Goal: Navigation & Orientation: Find specific page/section

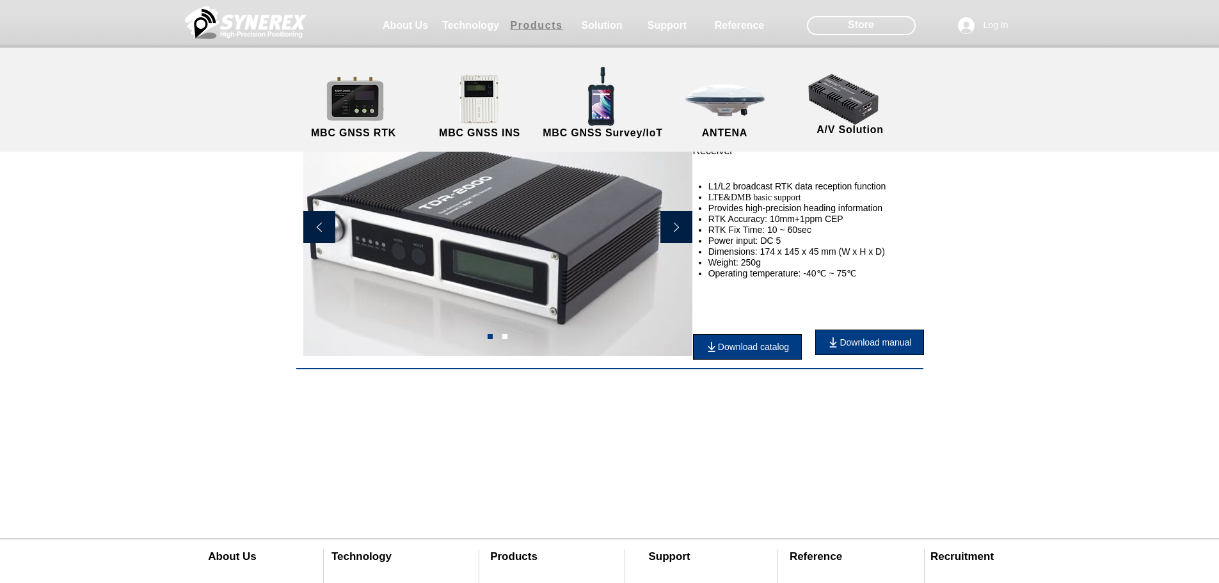
click at [547, 16] on span "Products" at bounding box center [537, 26] width 64 height 26
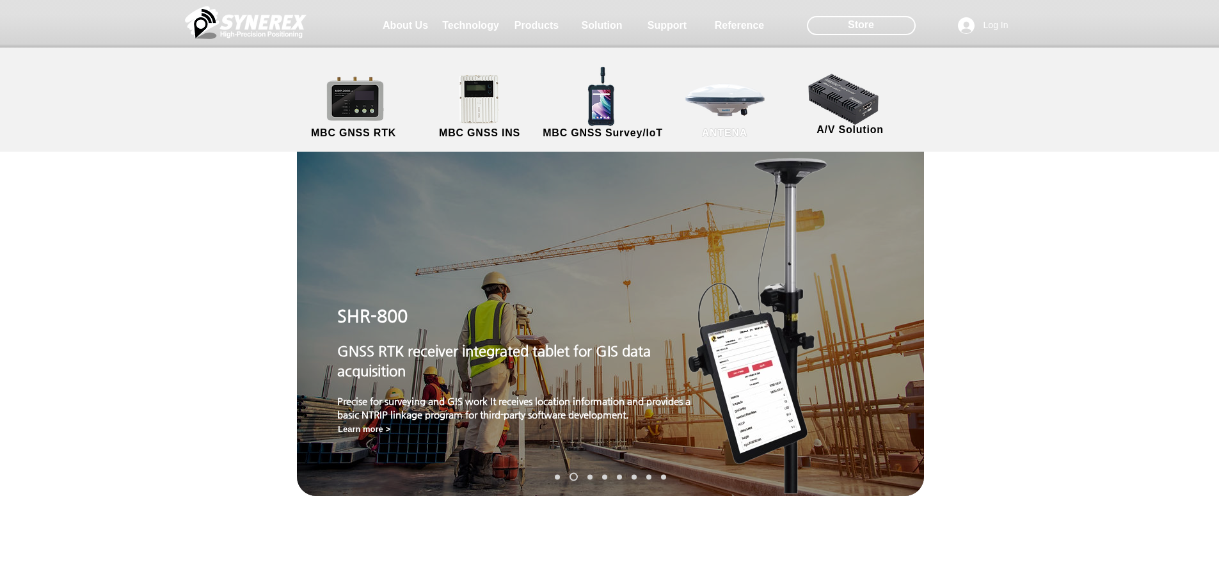
click at [694, 114] on link "ANTENA" at bounding box center [724, 107] width 115 height 67
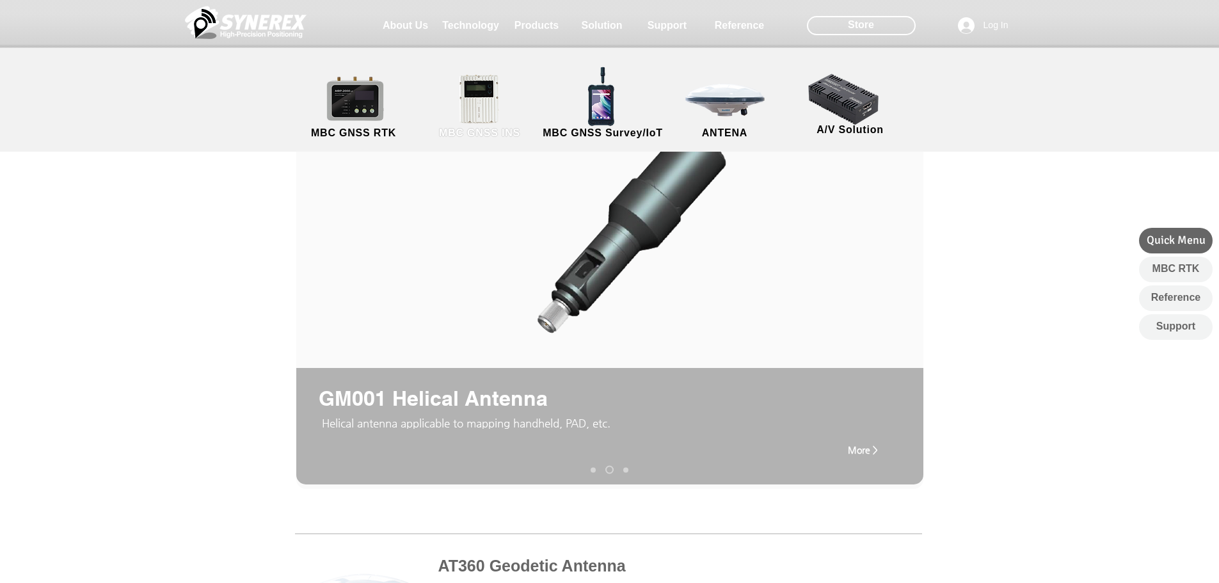
click at [507, 100] on link "MBC GNSS INS" at bounding box center [479, 107] width 115 height 67
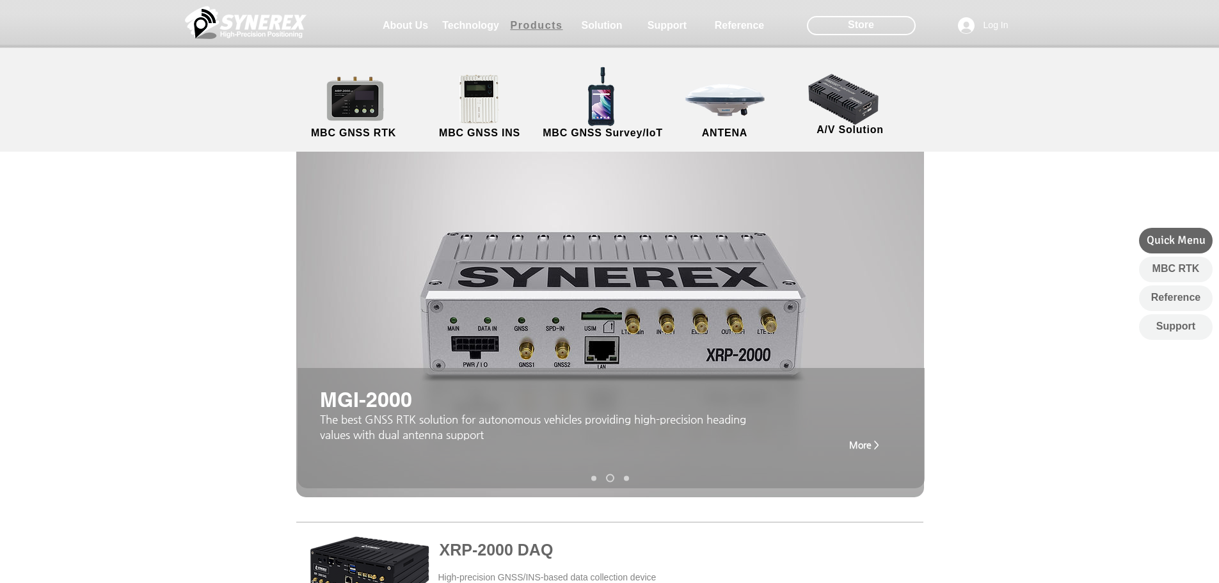
click at [515, 29] on span "Products" at bounding box center [536, 26] width 52 height 12
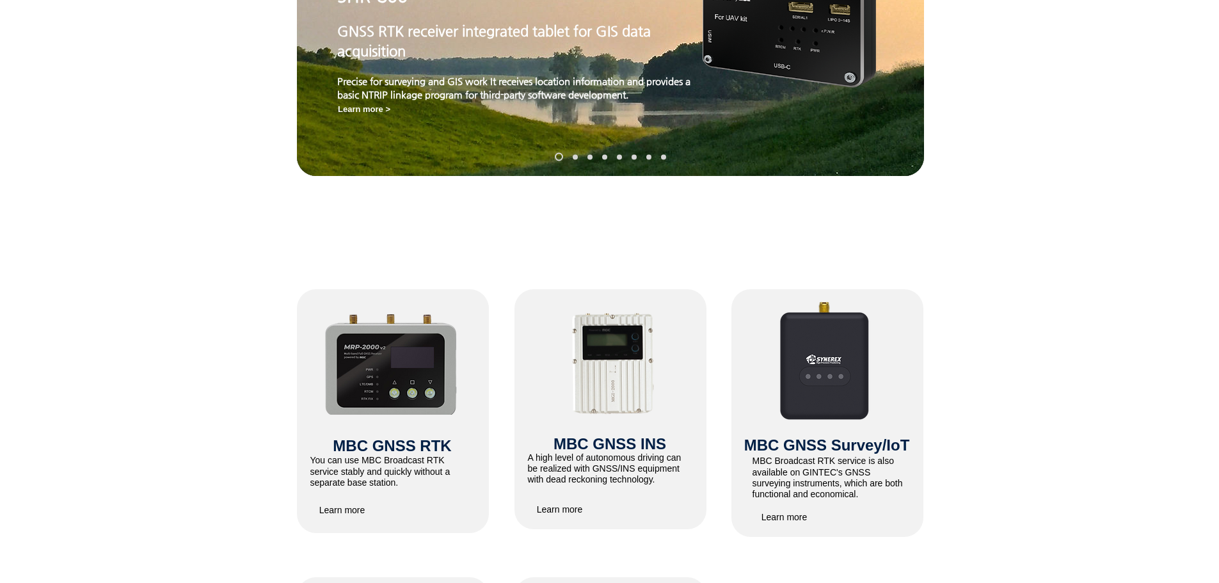
scroll to position [704, 0]
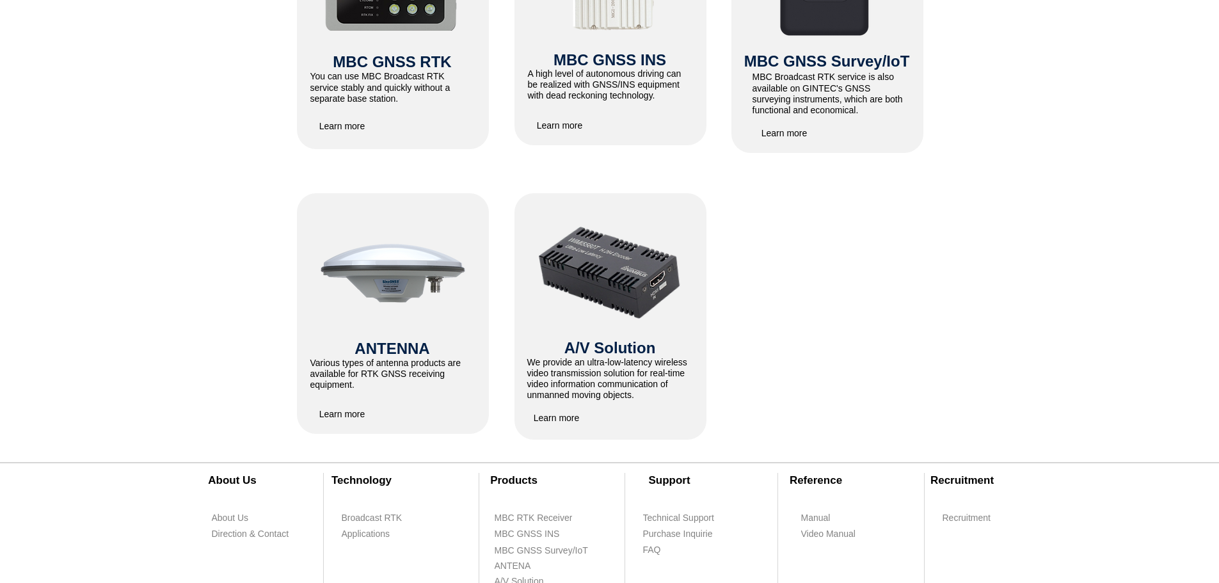
click at [569, 216] on div at bounding box center [610, 316] width 192 height 246
click at [567, 267] on img at bounding box center [610, 273] width 150 height 118
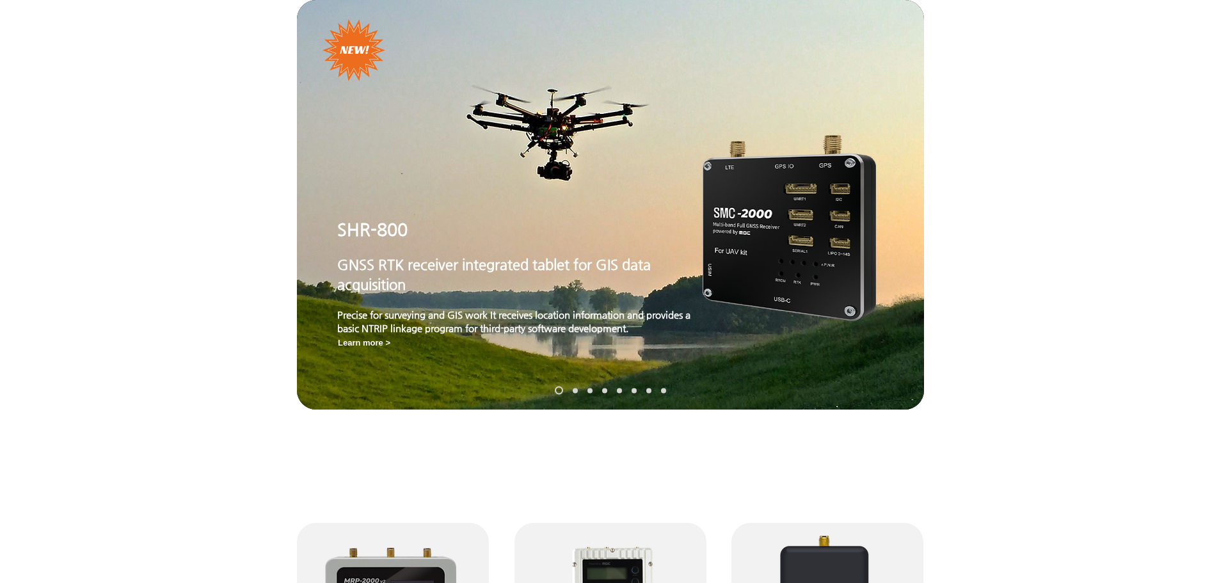
scroll to position [0, 0]
